Goal: Task Accomplishment & Management: Use online tool/utility

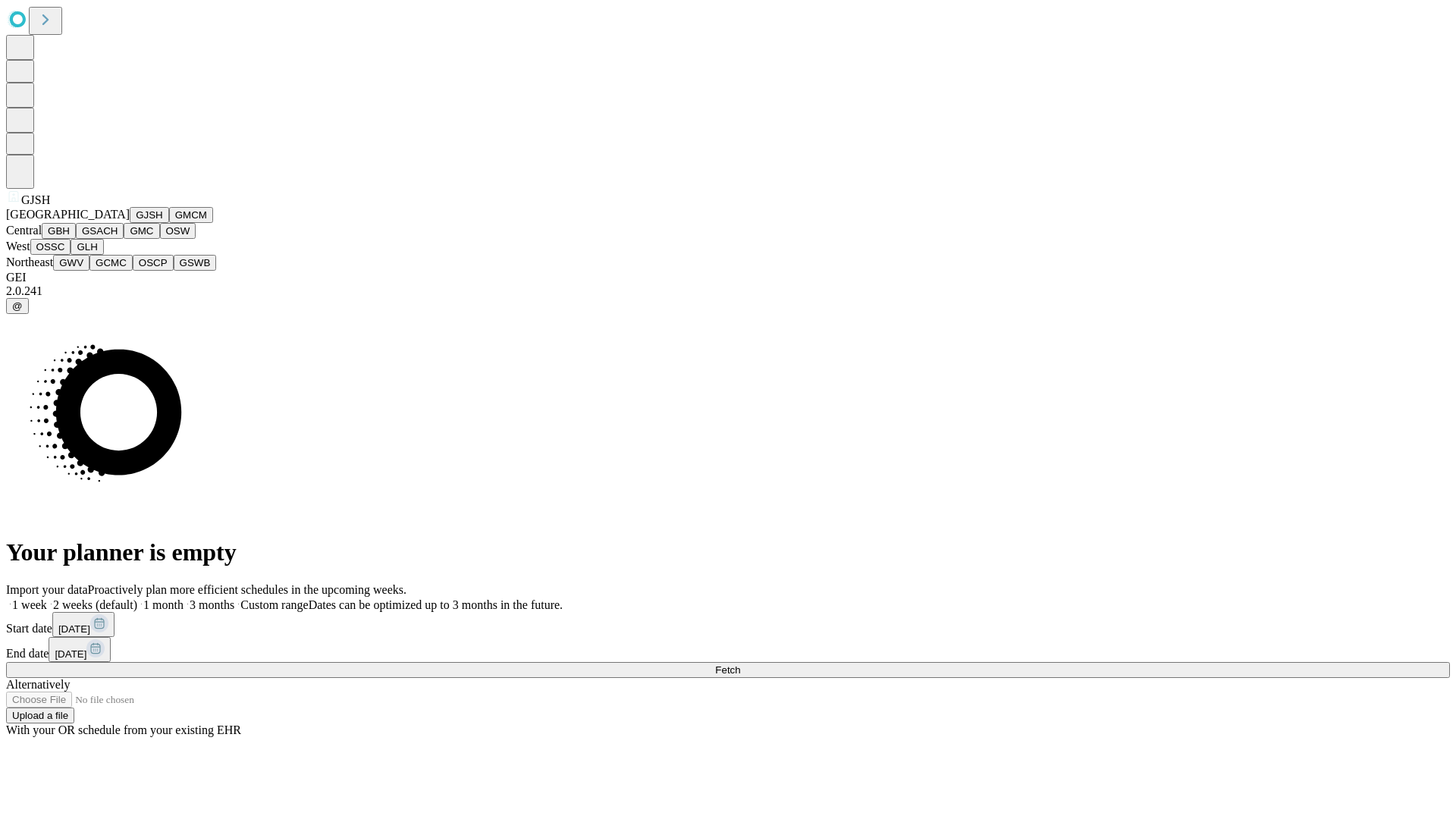
click at [130, 223] on button "GJSH" at bounding box center [149, 215] width 40 height 16
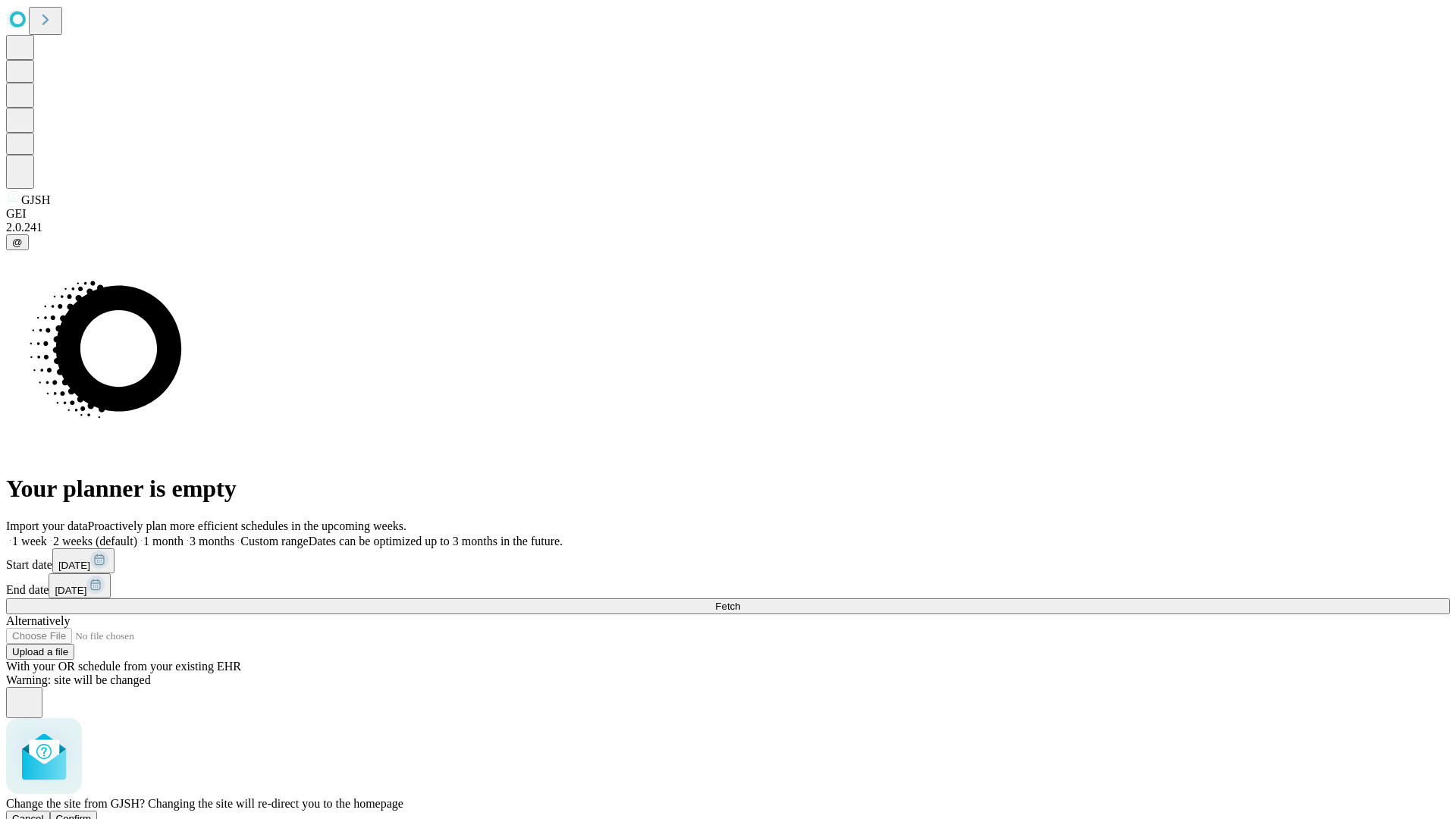
click at [92, 813] on span "Confirm" at bounding box center [74, 818] width 35 height 11
click at [184, 535] on label "1 month" at bounding box center [160, 541] width 46 height 13
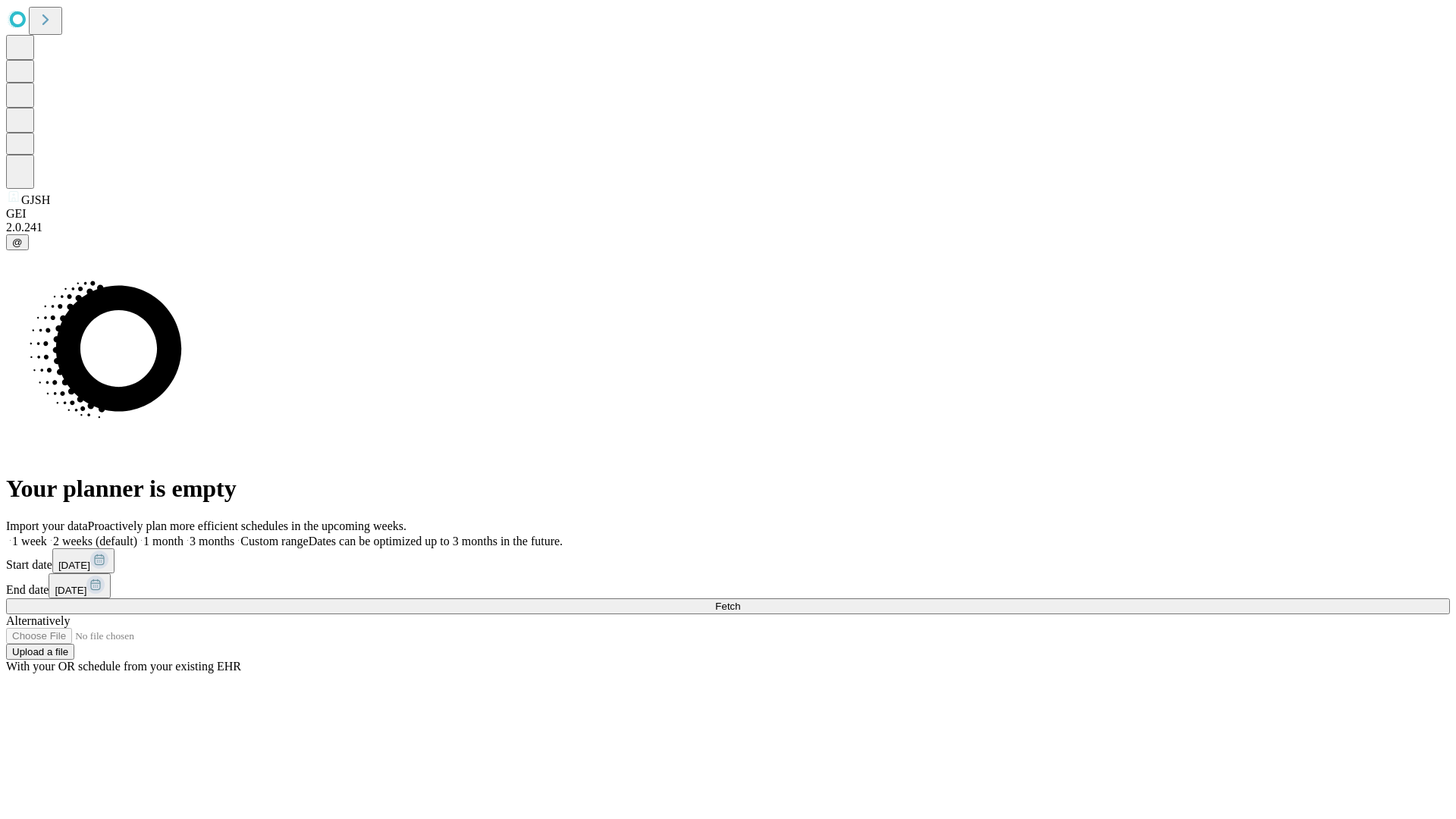
click at [740, 601] on span "Fetch" at bounding box center [728, 606] width 25 height 11
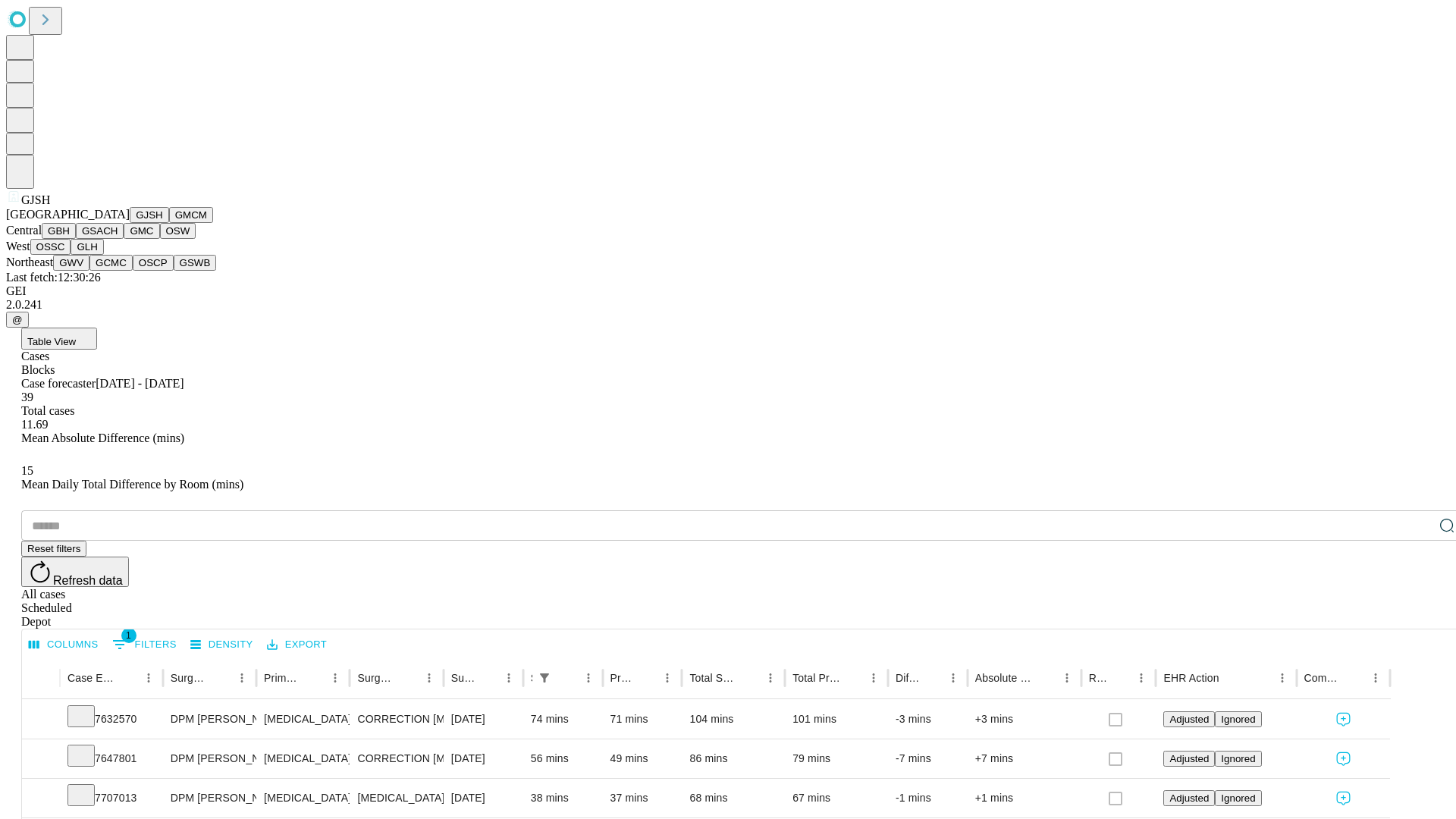
click at [169, 223] on button "GMCM" at bounding box center [191, 215] width 44 height 16
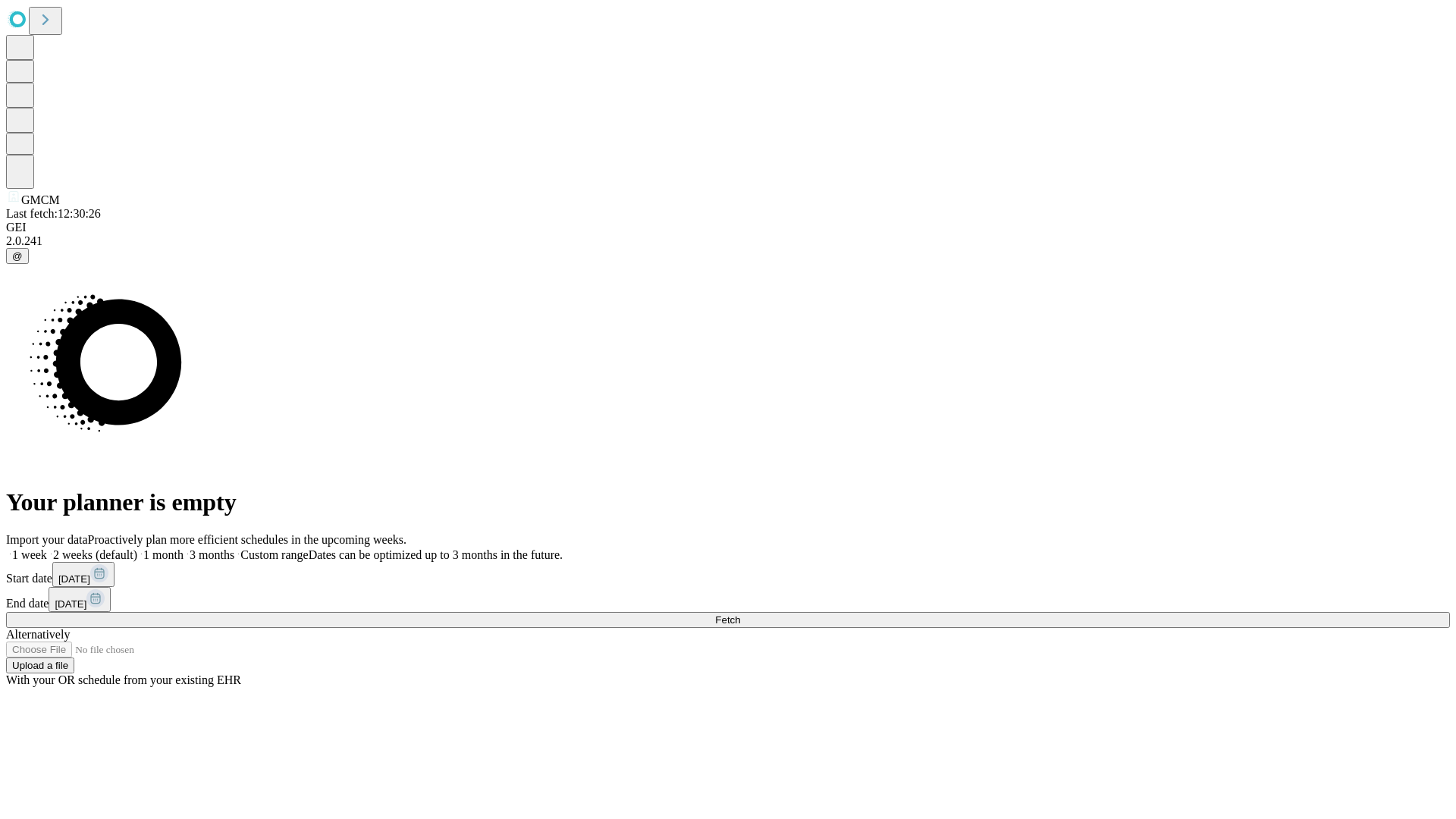
click at [184, 549] on label "1 month" at bounding box center [160, 555] width 46 height 13
click at [740, 614] on span "Fetch" at bounding box center [728, 619] width 25 height 11
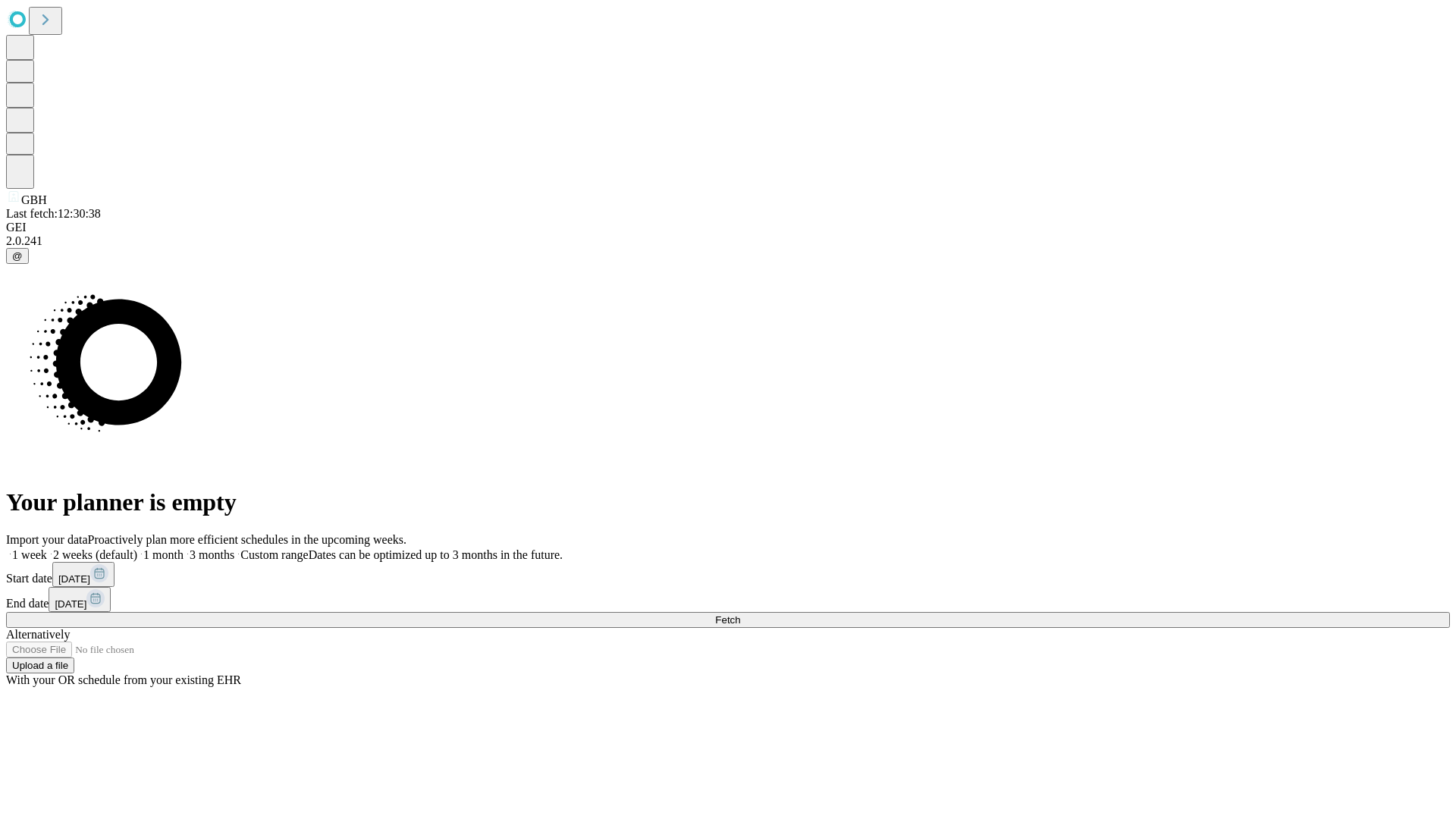
click at [740, 614] on span "Fetch" at bounding box center [728, 619] width 25 height 11
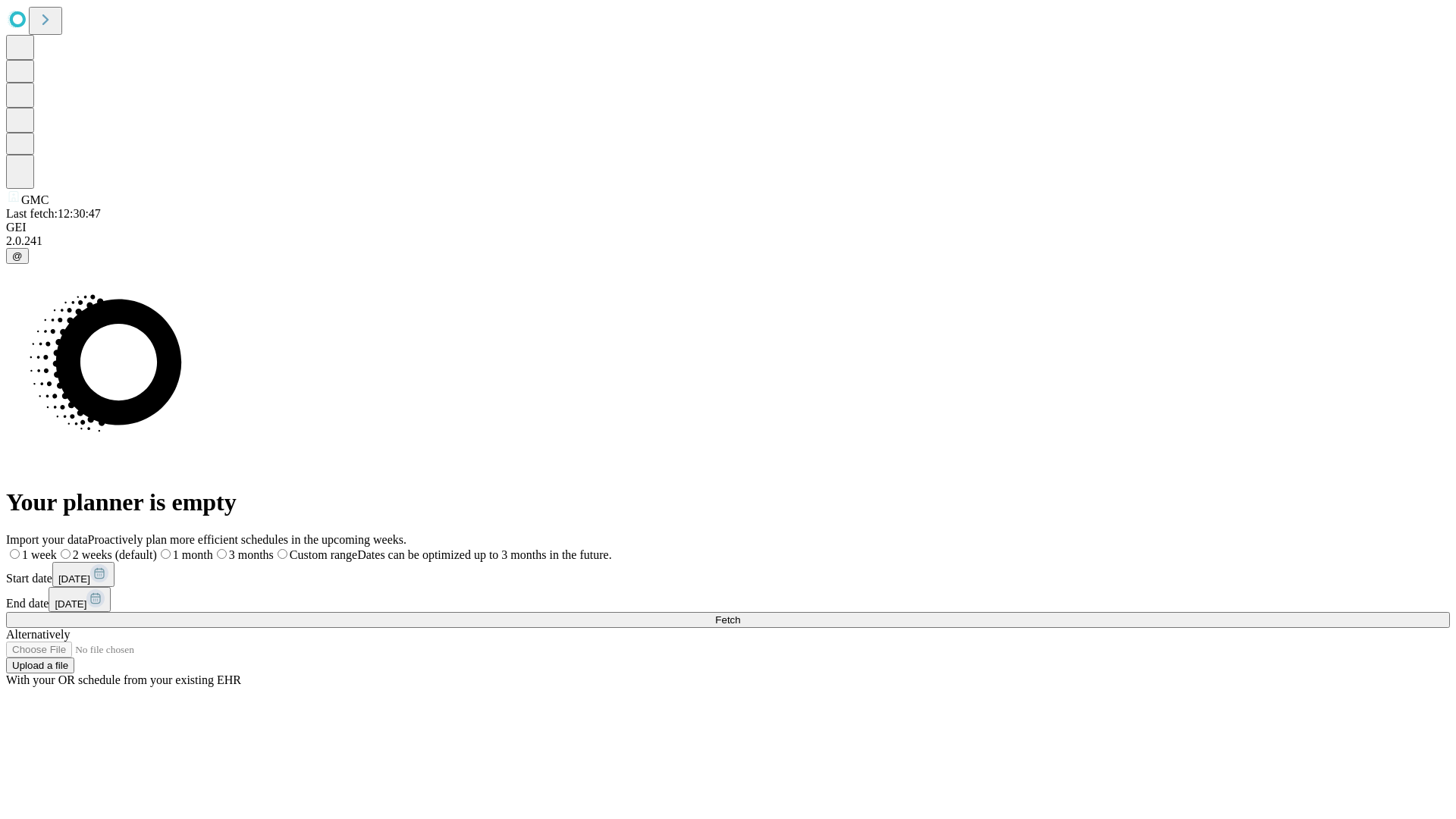
click at [213, 549] on label "1 month" at bounding box center [185, 555] width 57 height 13
click at [740, 614] on span "Fetch" at bounding box center [728, 619] width 25 height 11
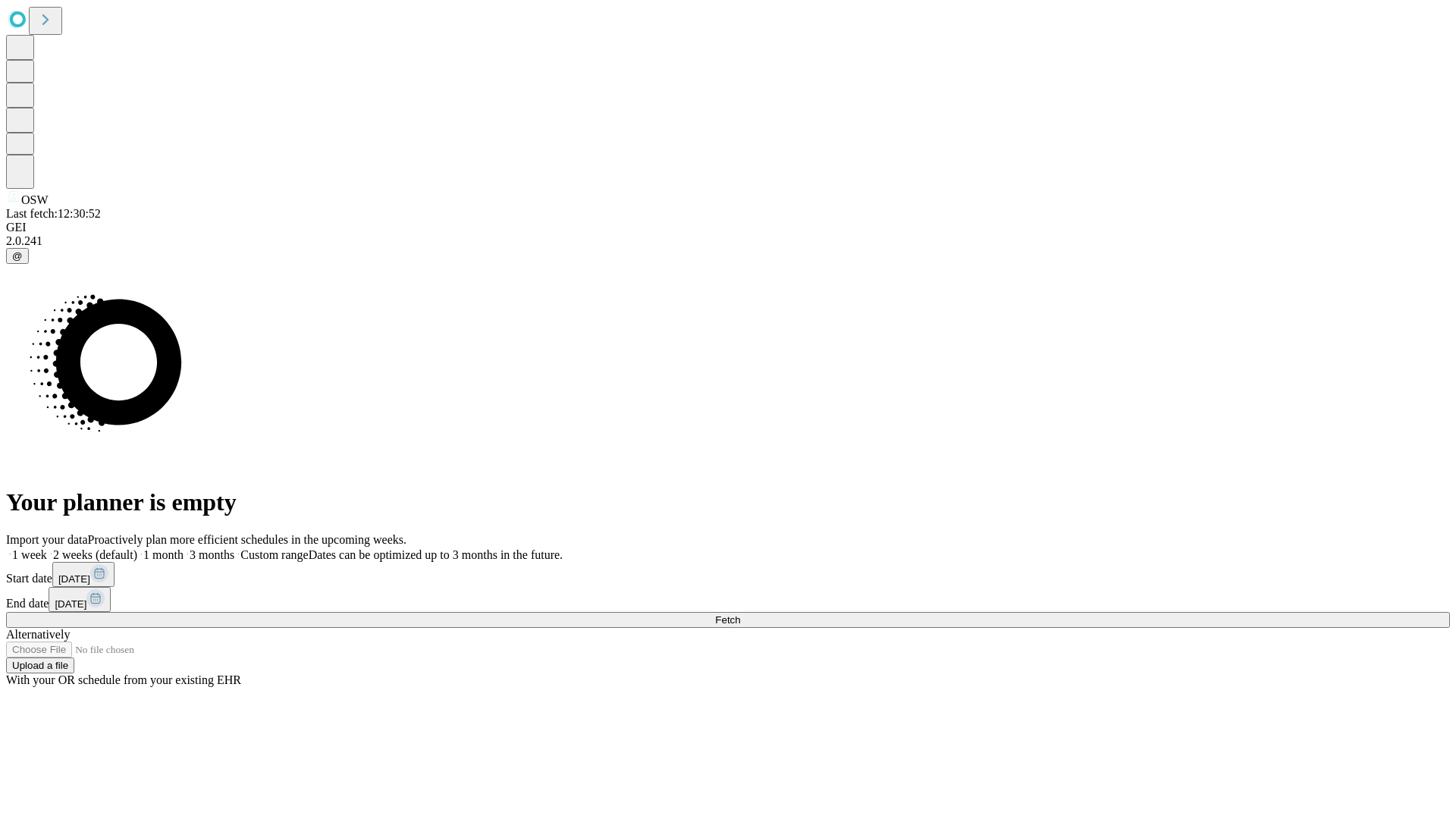
click at [184, 549] on label "1 month" at bounding box center [160, 555] width 46 height 13
click at [740, 614] on span "Fetch" at bounding box center [728, 619] width 25 height 11
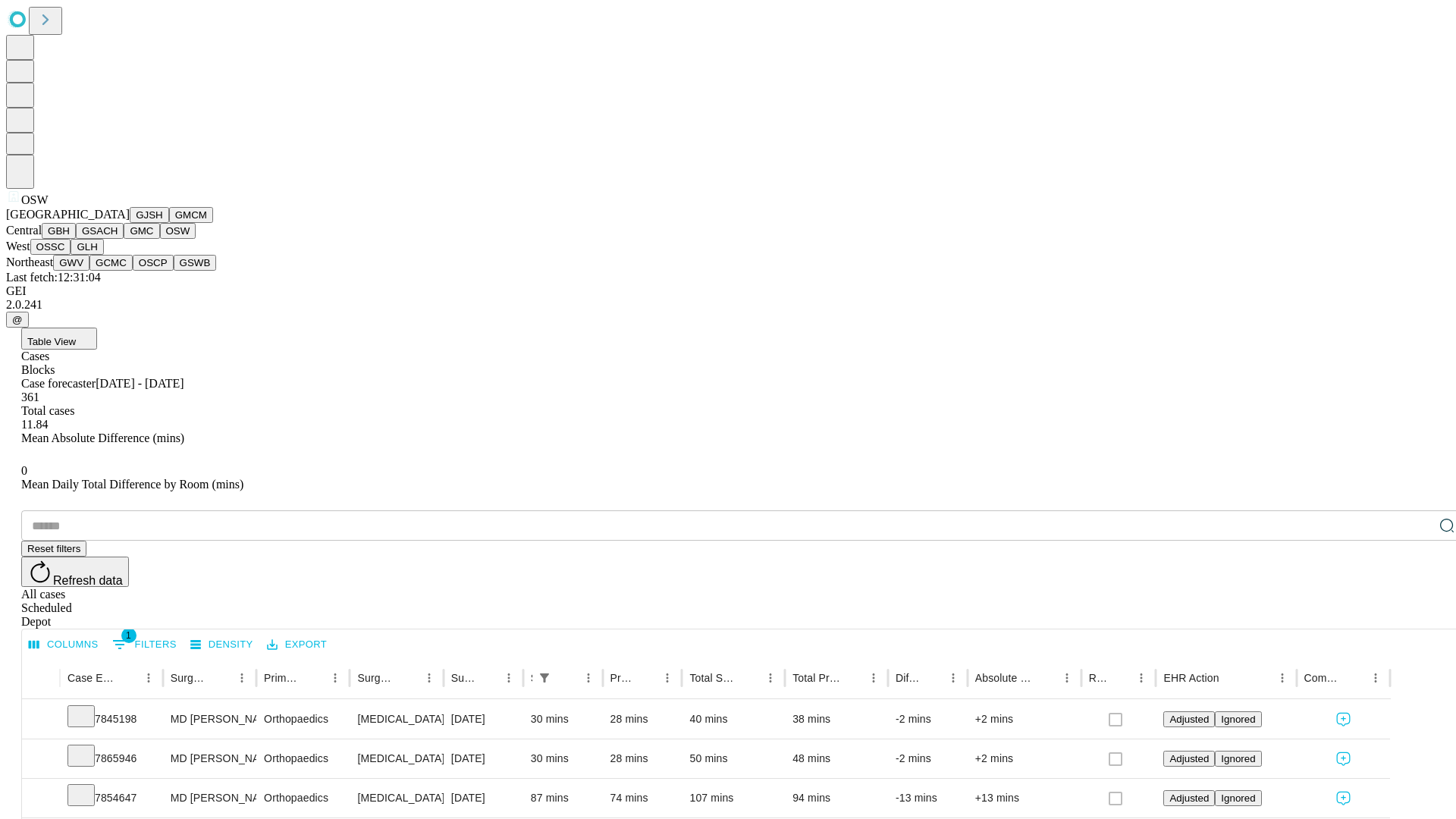
click at [72, 254] on button "OSSC" at bounding box center [50, 246] width 41 height 16
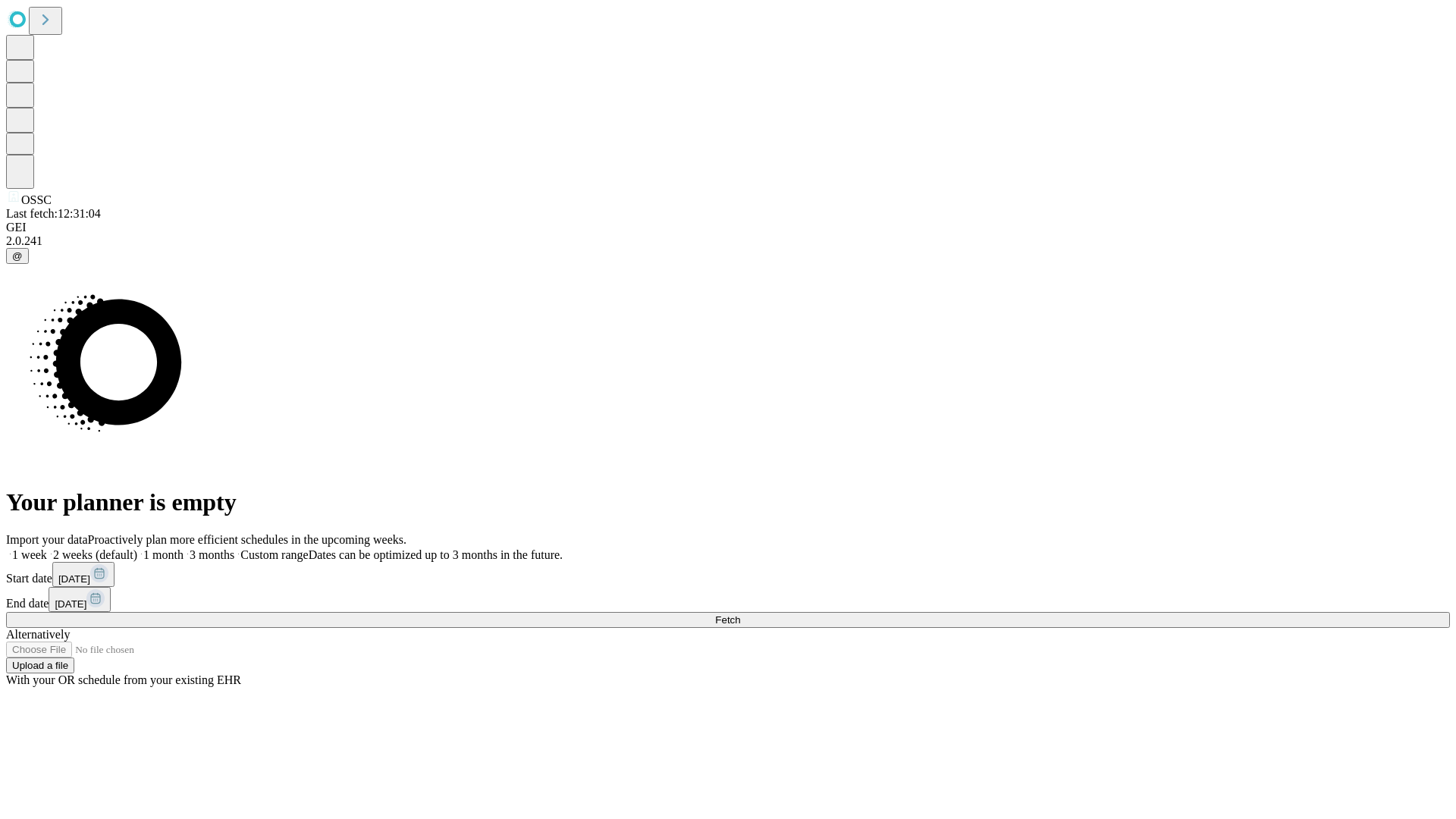
click at [184, 549] on label "1 month" at bounding box center [160, 555] width 46 height 13
click at [740, 614] on span "Fetch" at bounding box center [728, 619] width 25 height 11
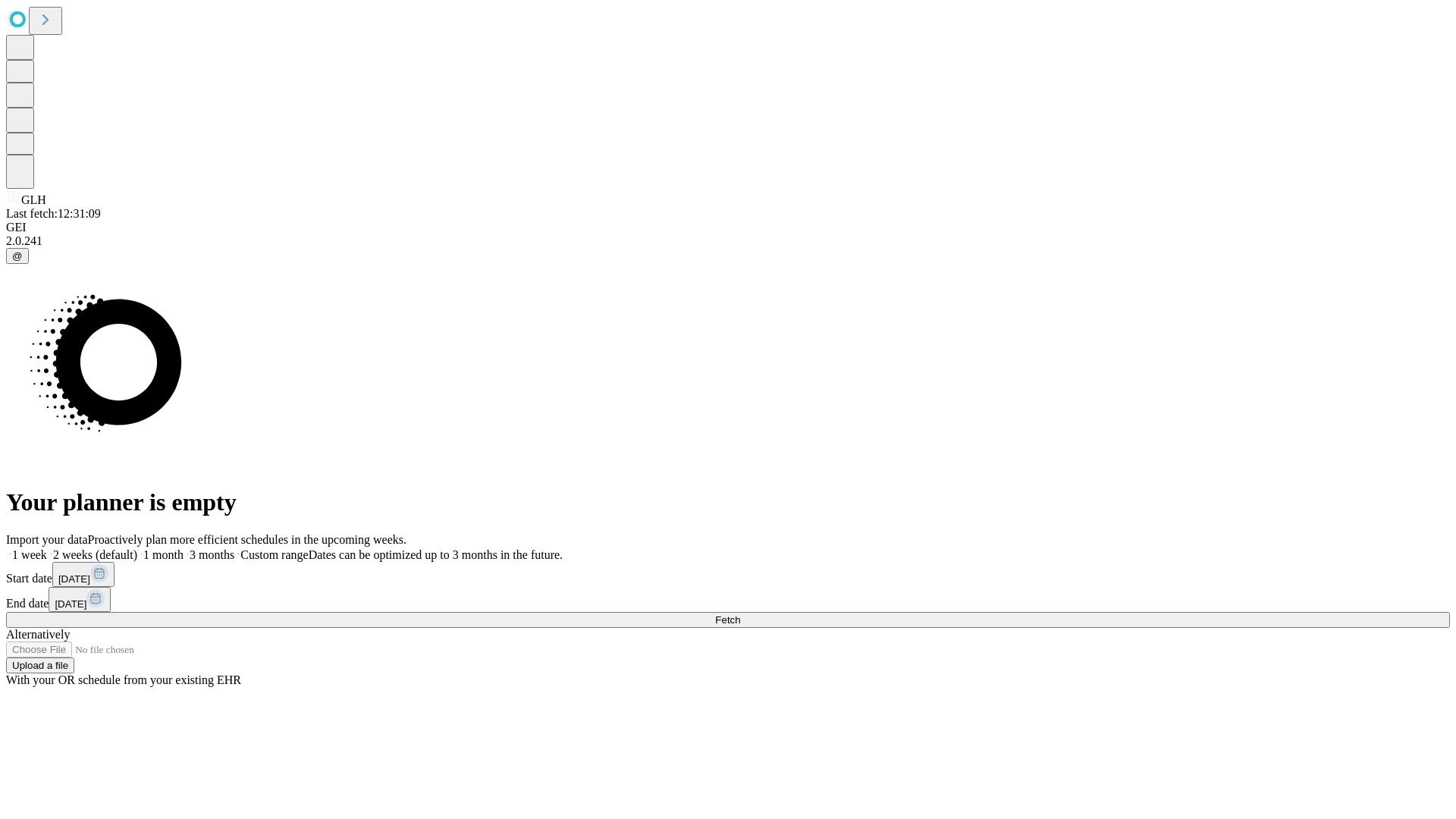
click at [184, 549] on label "1 month" at bounding box center [160, 555] width 46 height 13
click at [740, 614] on span "Fetch" at bounding box center [728, 619] width 25 height 11
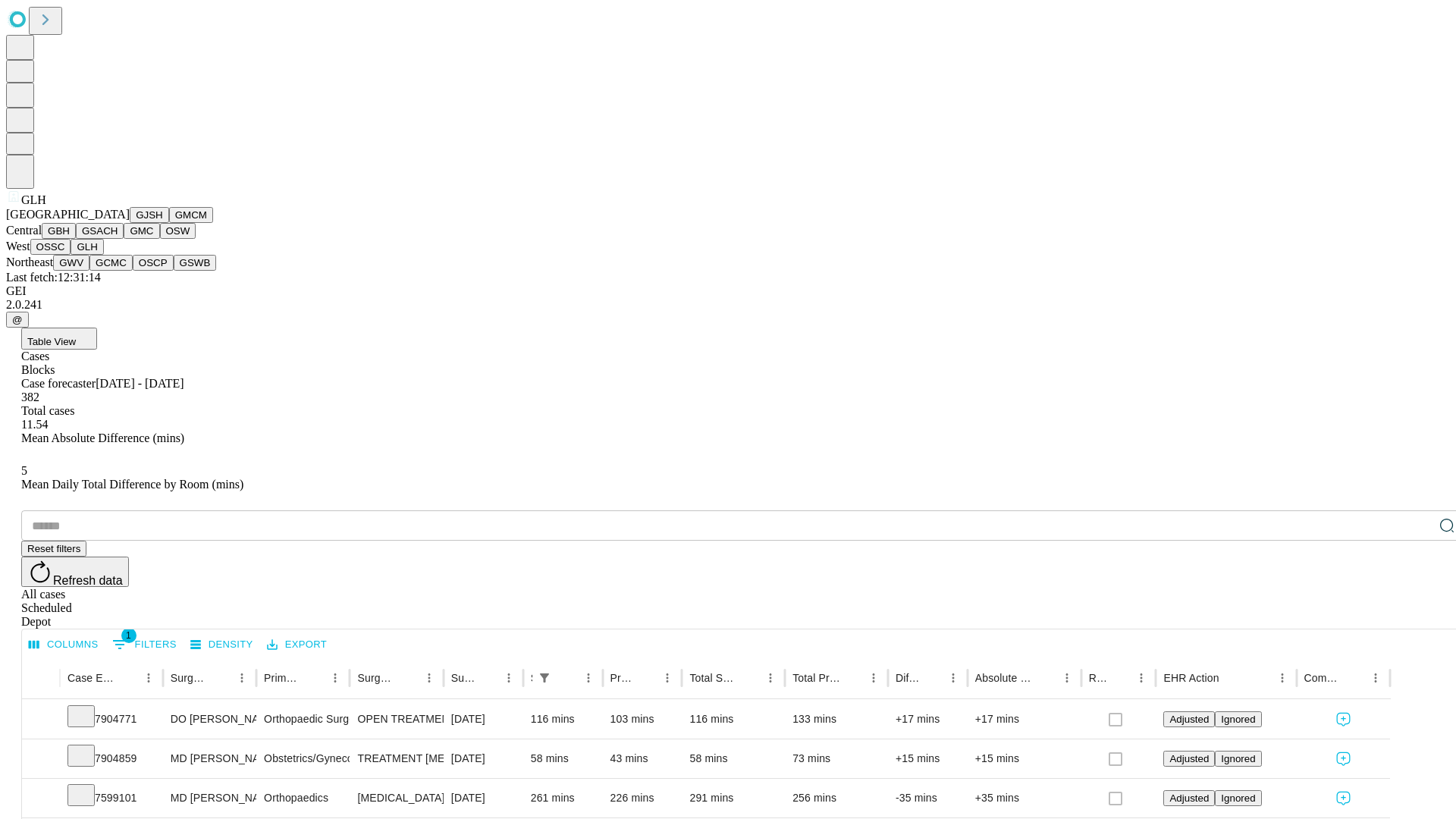
click at [89, 271] on button "GWV" at bounding box center [71, 262] width 36 height 16
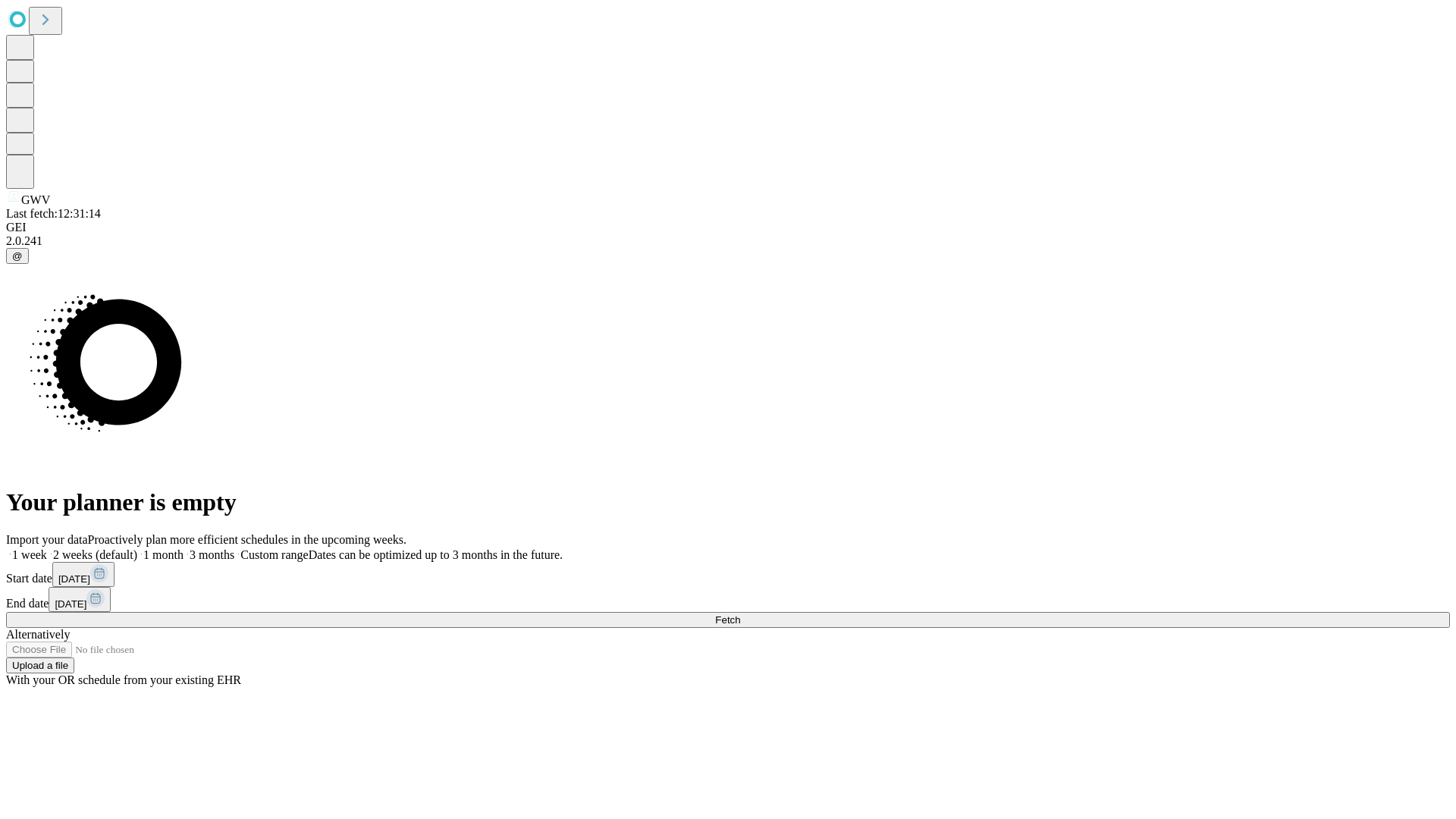
click at [184, 549] on label "1 month" at bounding box center [160, 555] width 46 height 13
click at [740, 614] on span "Fetch" at bounding box center [728, 619] width 25 height 11
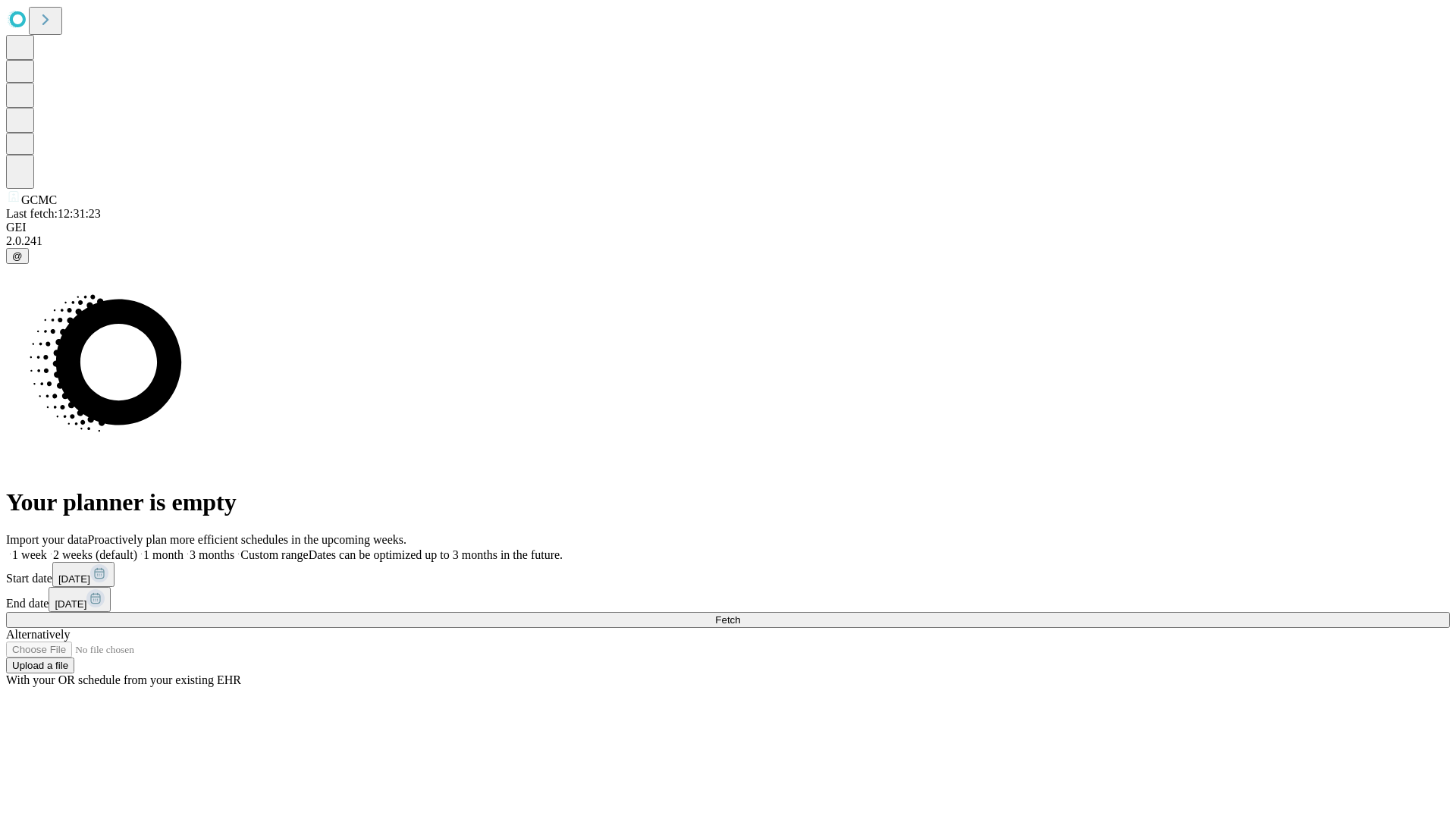
click at [184, 549] on label "1 month" at bounding box center [160, 555] width 46 height 13
click at [740, 614] on span "Fetch" at bounding box center [728, 619] width 25 height 11
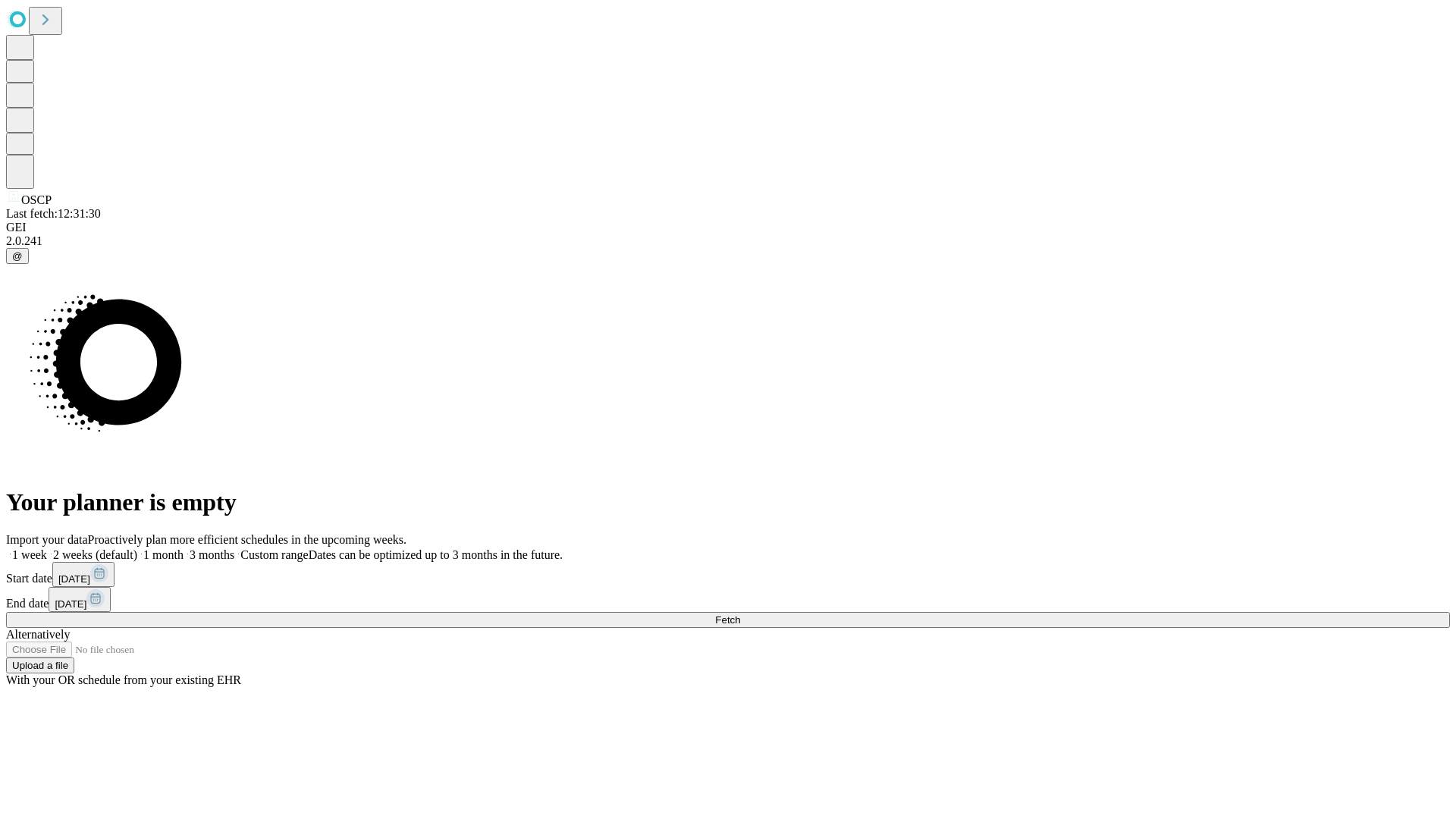
click at [184, 549] on label "1 month" at bounding box center [160, 555] width 46 height 13
click at [740, 614] on span "Fetch" at bounding box center [728, 619] width 25 height 11
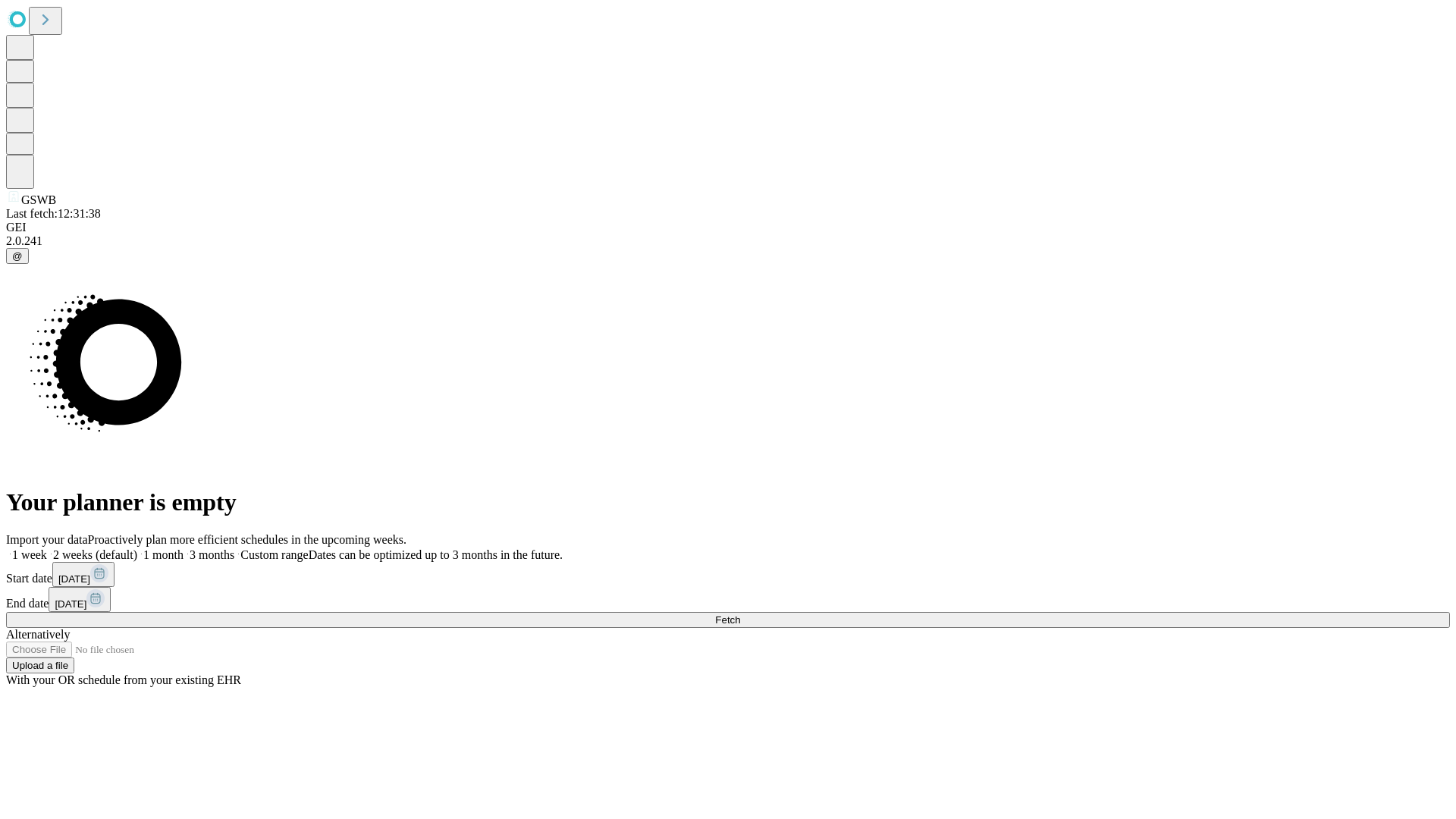
click at [184, 549] on label "1 month" at bounding box center [160, 555] width 46 height 13
click at [740, 614] on span "Fetch" at bounding box center [728, 619] width 25 height 11
